Goal: Book appointment/travel/reservation

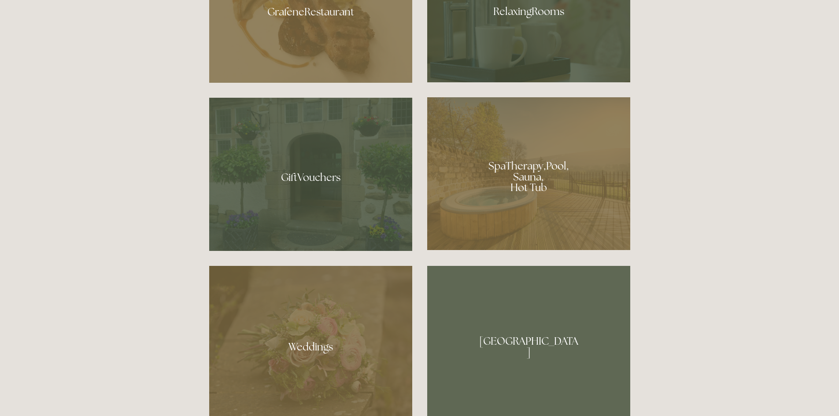
scroll to position [705, 0]
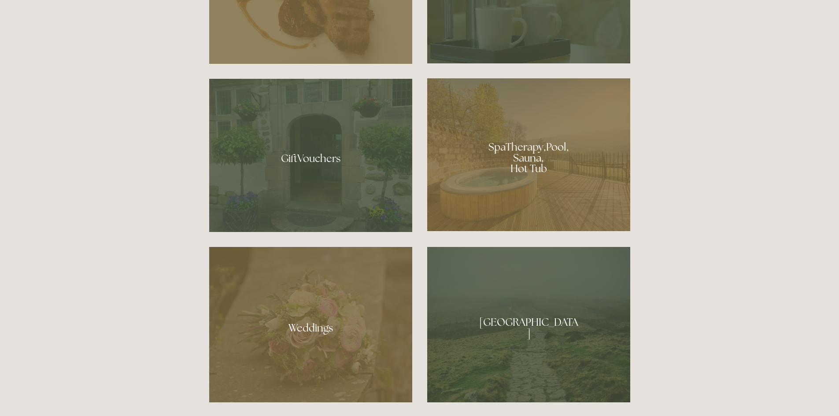
click at [528, 155] on div at bounding box center [528, 154] width 203 height 153
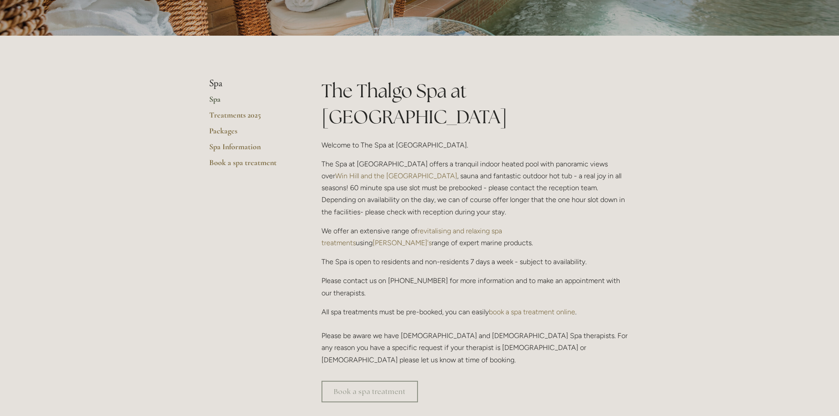
scroll to position [148, 0]
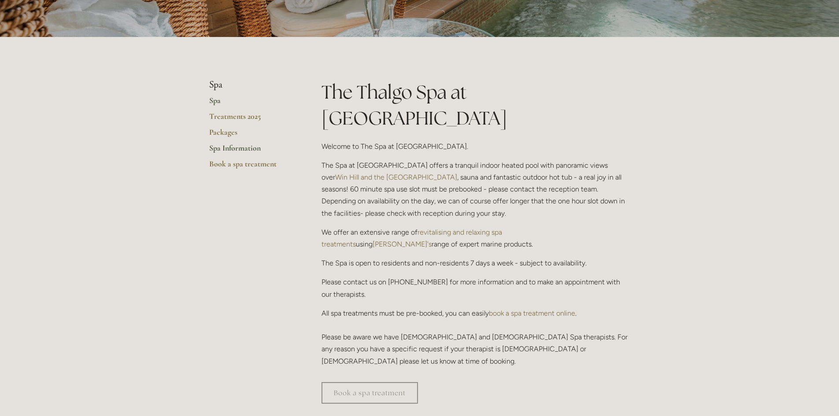
click at [245, 148] on link "Spa Information" at bounding box center [251, 151] width 84 height 16
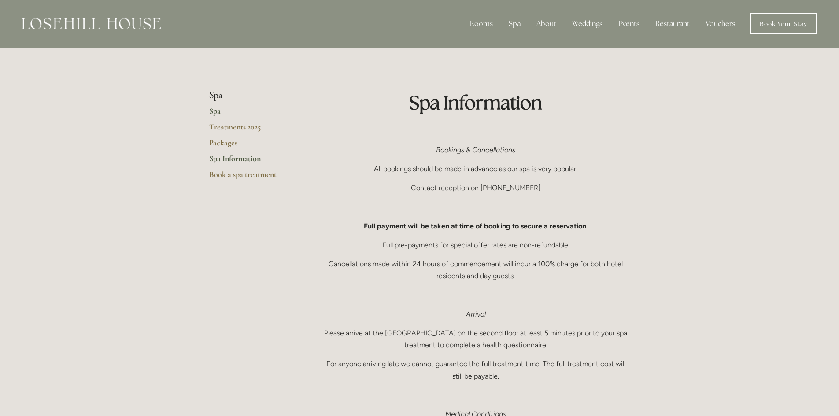
click at [216, 113] on link "Spa" at bounding box center [251, 114] width 84 height 16
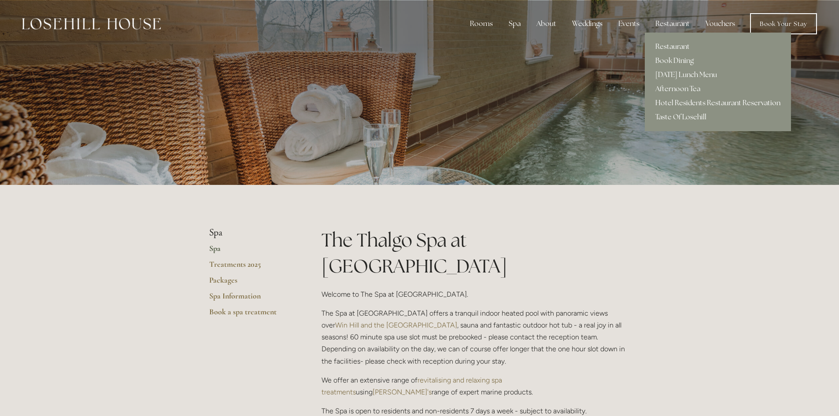
click at [687, 100] on link "Hotel Residents Restaurant Reservation" at bounding box center [718, 103] width 146 height 14
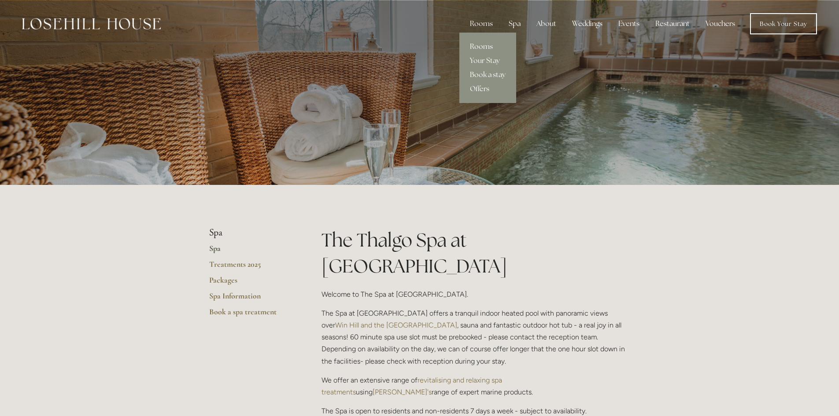
click at [481, 49] on link "Rooms" at bounding box center [488, 47] width 57 height 14
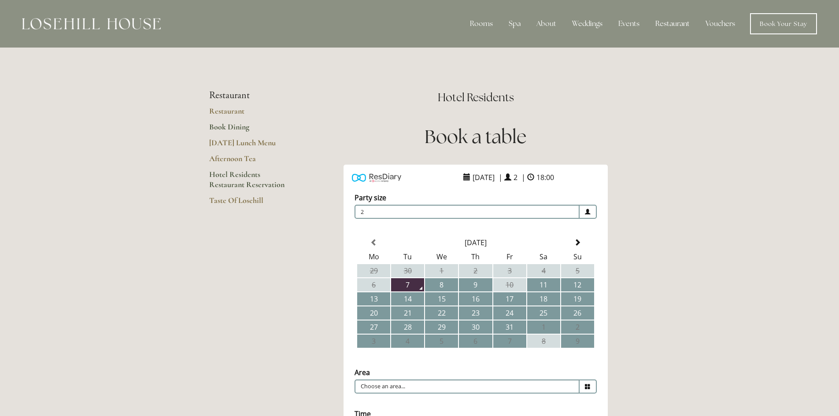
click at [236, 126] on link "Book Dining" at bounding box center [251, 130] width 84 height 16
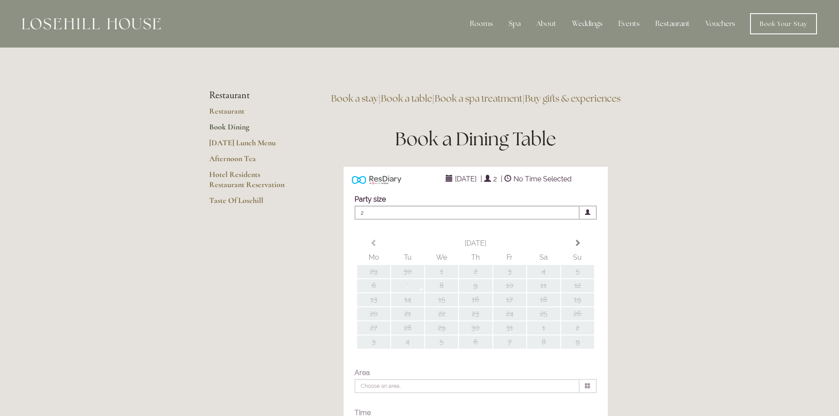
type input "Any Area"
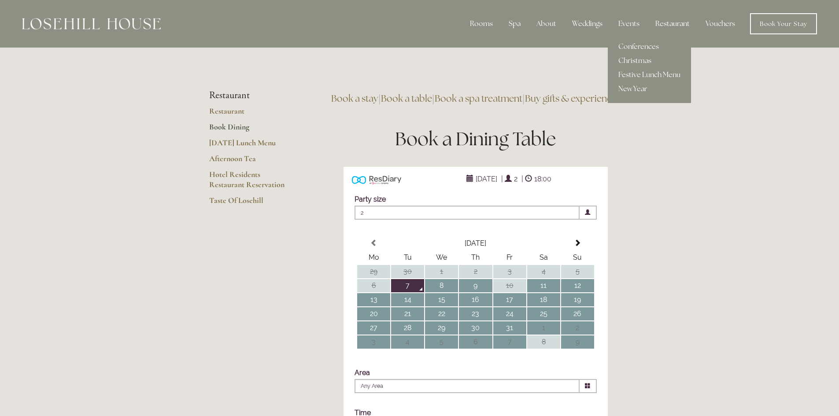
click at [631, 77] on link "Festive Lunch Menu" at bounding box center [649, 75] width 83 height 14
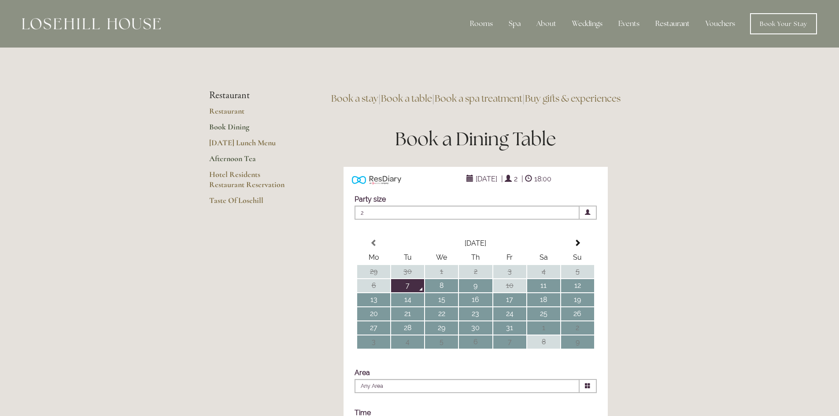
click at [236, 160] on link "Afternoon Tea" at bounding box center [251, 162] width 84 height 16
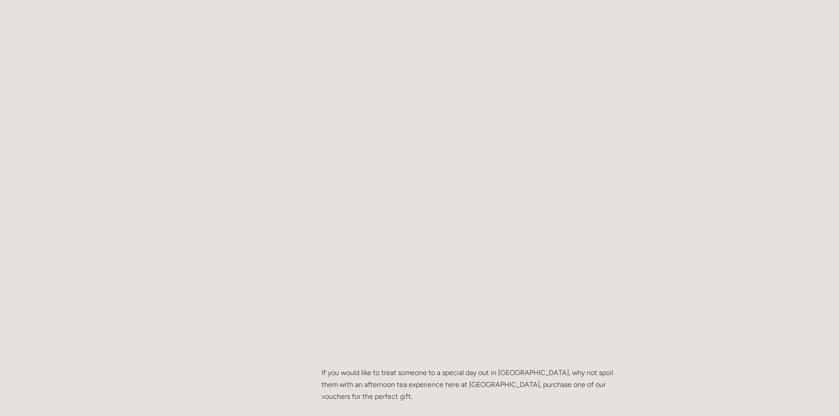
scroll to position [793, 0]
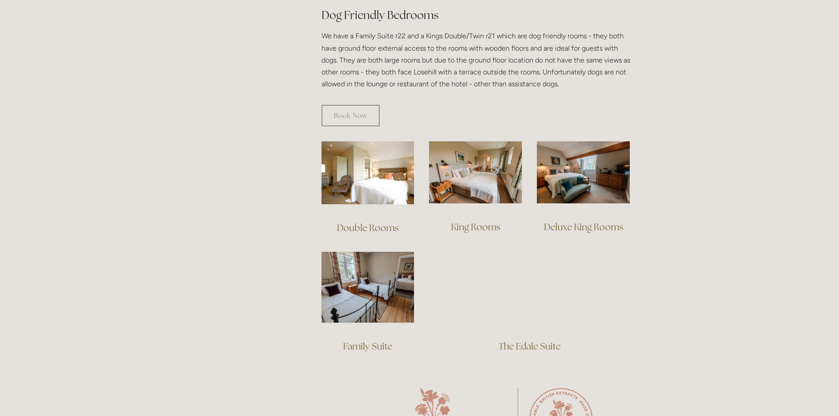
scroll to position [485, 0]
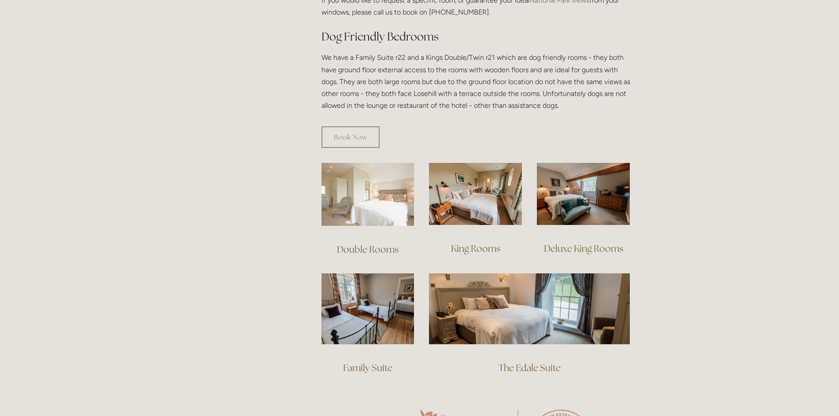
click at [372, 193] on img at bounding box center [368, 194] width 93 height 63
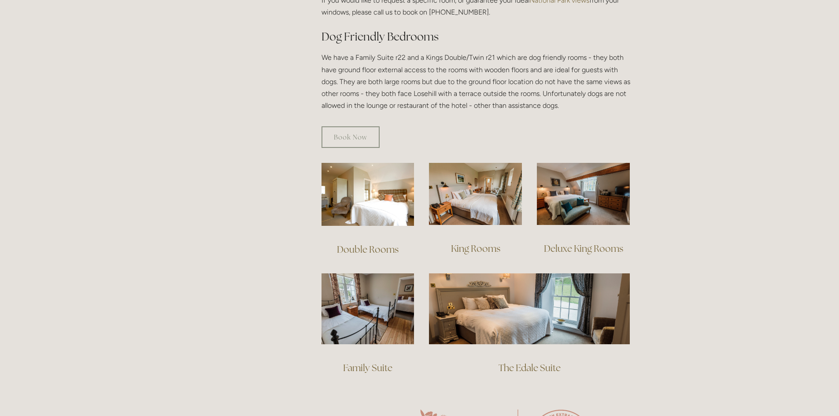
click at [357, 362] on link "Family Suite" at bounding box center [367, 368] width 49 height 12
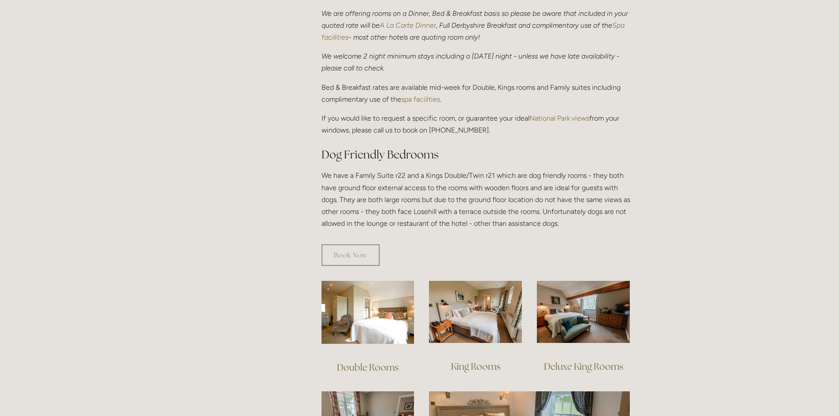
scroll to position [353, 0]
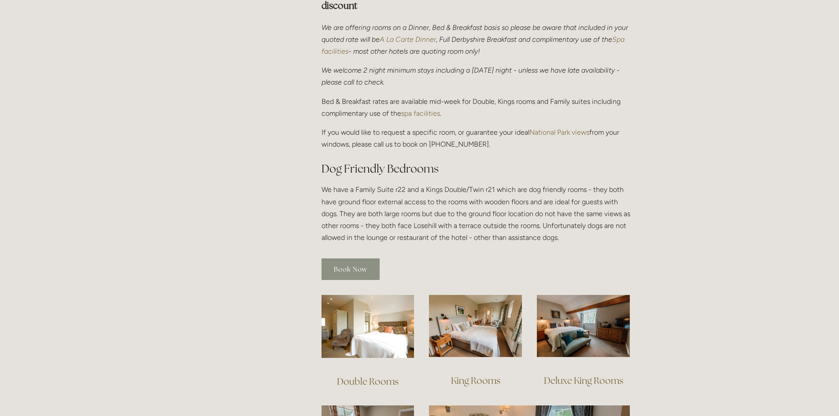
click at [349, 259] on link "Book Now" at bounding box center [351, 270] width 58 height 22
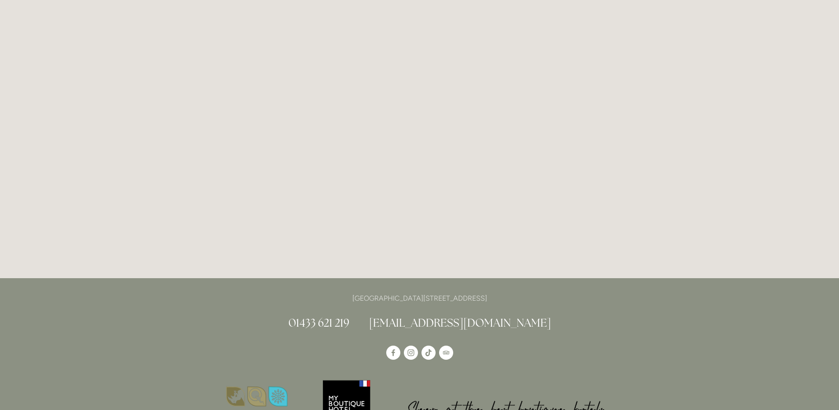
scroll to position [1458, 0]
